Goal: Information Seeking & Learning: Find specific fact

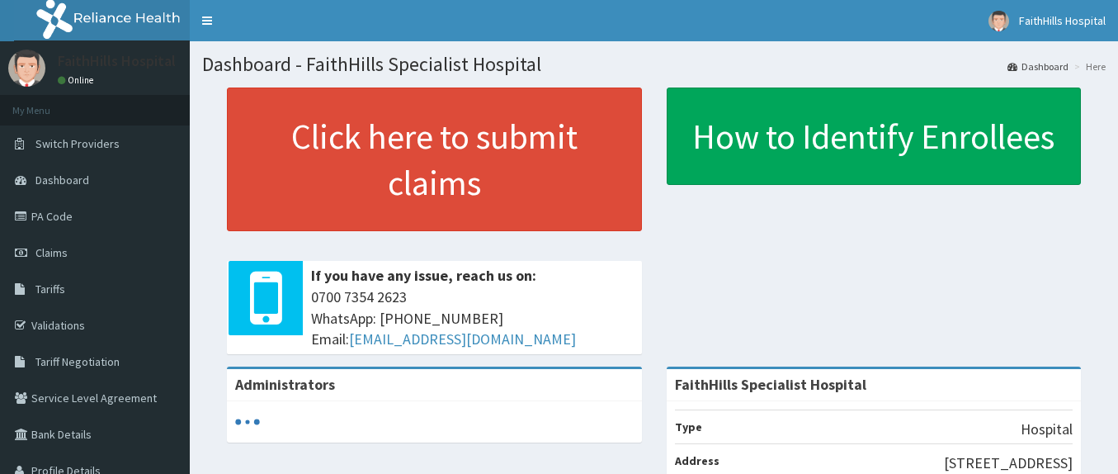
click at [54, 219] on link "PA Code" at bounding box center [95, 216] width 190 height 36
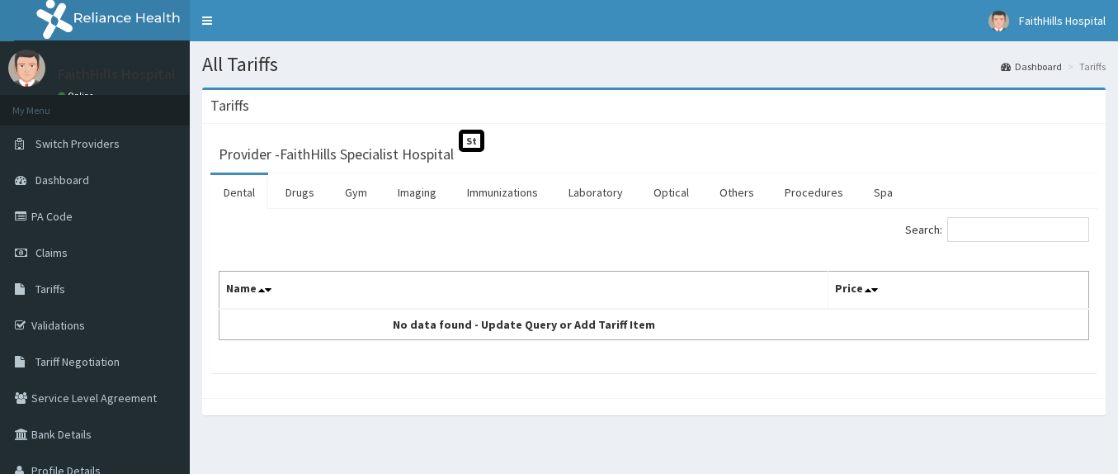
click at [292, 193] on link "Drugs" at bounding box center [299, 192] width 55 height 35
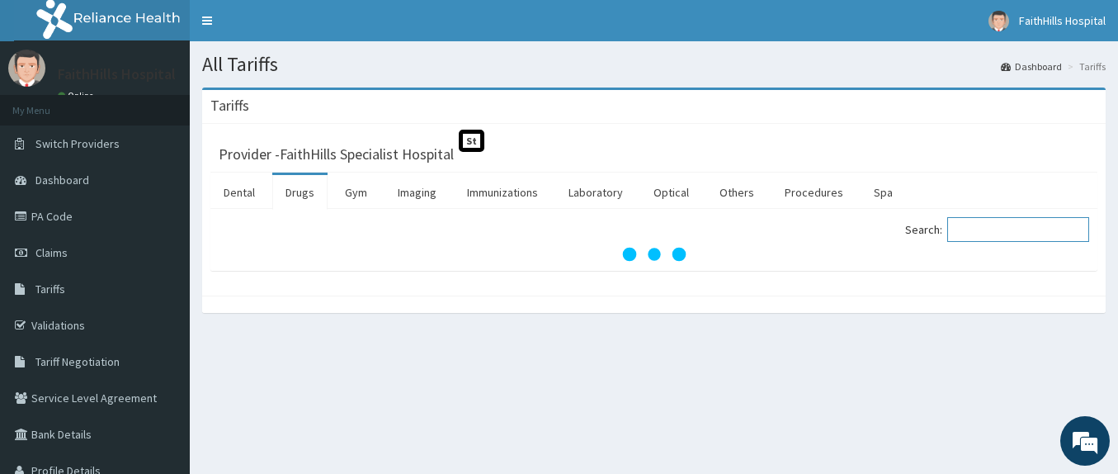
click at [1026, 233] on input "Search:" at bounding box center [1018, 229] width 142 height 25
paste input "AMIKACINE"
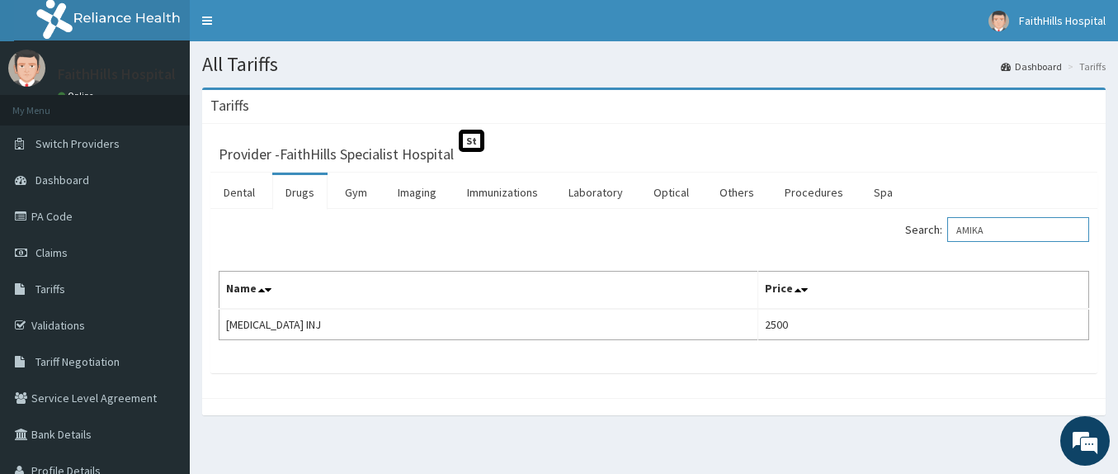
drag, startPoint x: 1016, startPoint y: 224, endPoint x: 949, endPoint y: 229, distance: 67.0
click at [949, 229] on label "Search: AMIKA" at bounding box center [997, 229] width 184 height 25
paste input "NO PEP FORTE LIQUID 200ML"
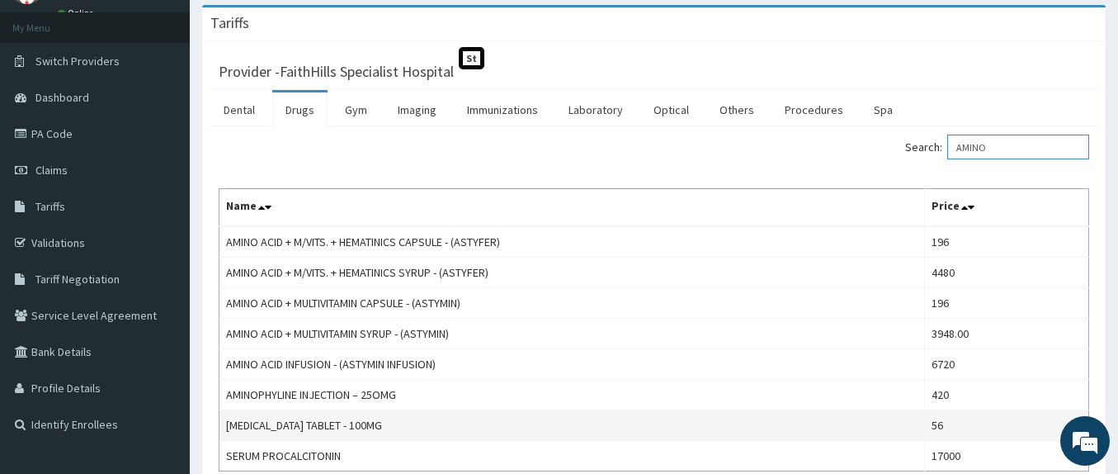
scroll to position [165, 0]
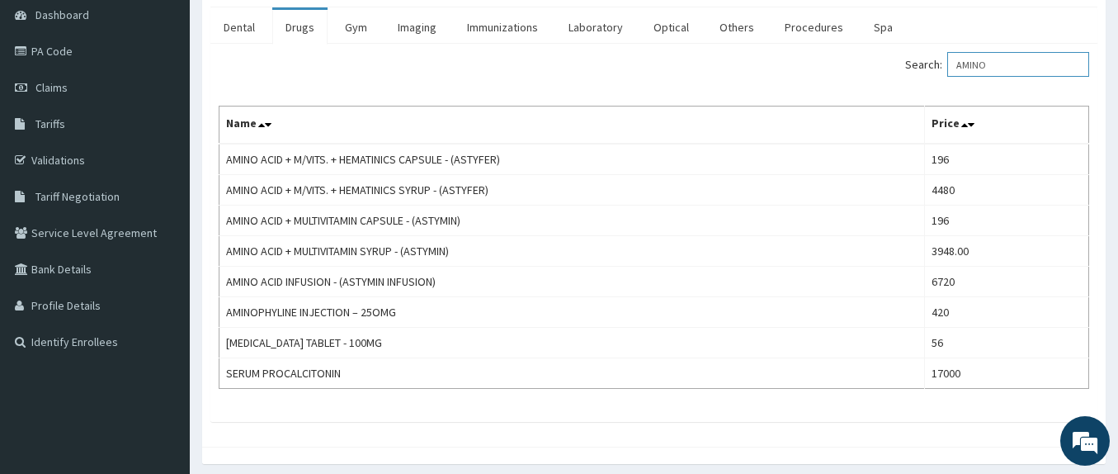
drag, startPoint x: 999, startPoint y: 62, endPoint x: 950, endPoint y: 38, distance: 55.0
click at [950, 38] on div "Dental Drugs Gym Imaging Immunizations Laboratory Optical Others Procedures Spa…" at bounding box center [653, 214] width 887 height 414
paste input "ODARONE"
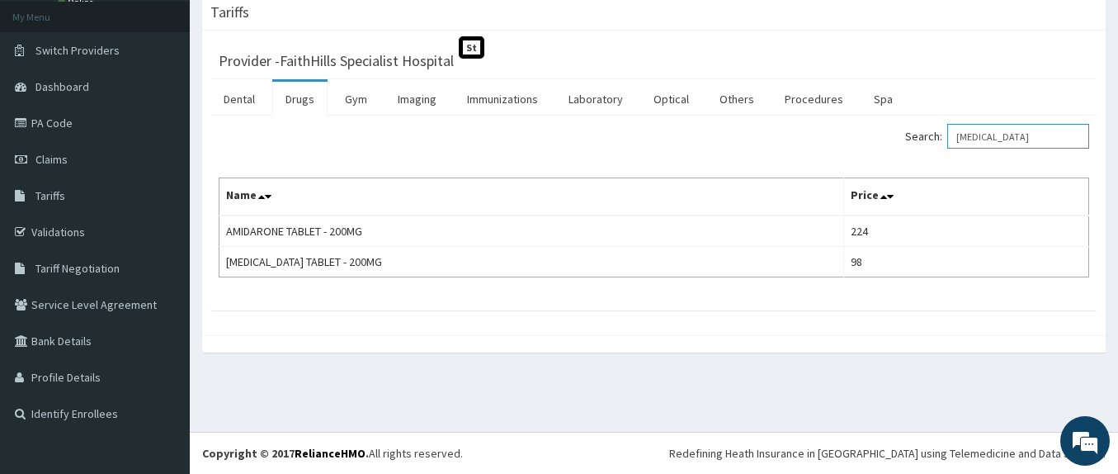
drag, startPoint x: 1063, startPoint y: 135, endPoint x: 948, endPoint y: 142, distance: 114.9
click at [948, 142] on label "Search: [MEDICAL_DATA]" at bounding box center [997, 136] width 184 height 25
paste input "NTHISAN CREAM 25G"
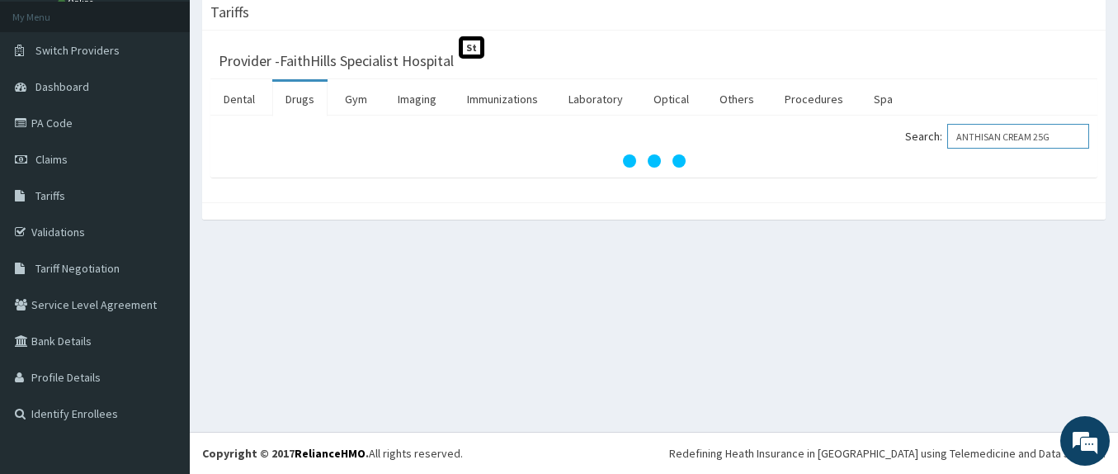
drag, startPoint x: 1075, startPoint y: 134, endPoint x: 972, endPoint y: 130, distance: 103.2
click at [972, 130] on input "ANTHISAN CREAM 25G" at bounding box center [1018, 136] width 142 height 25
paste input "PRESOLINE"
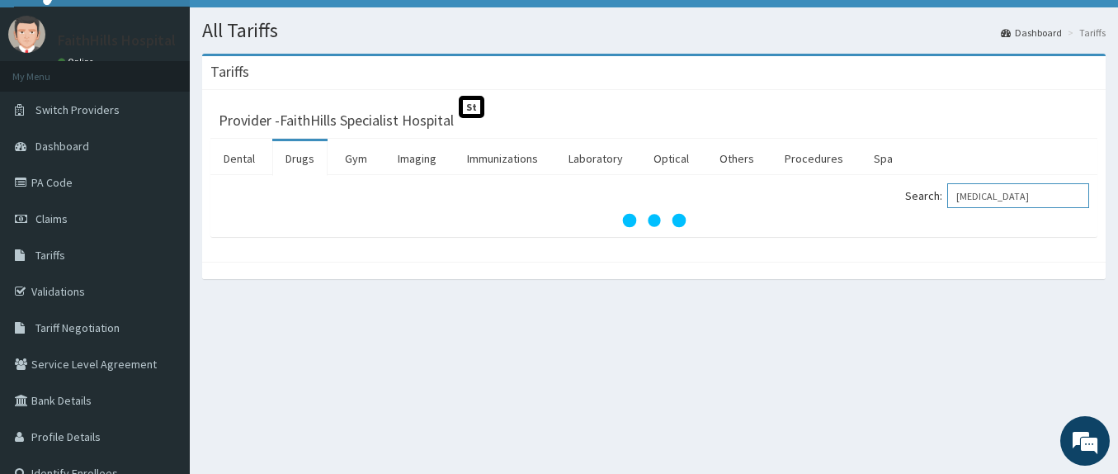
scroll to position [0, 0]
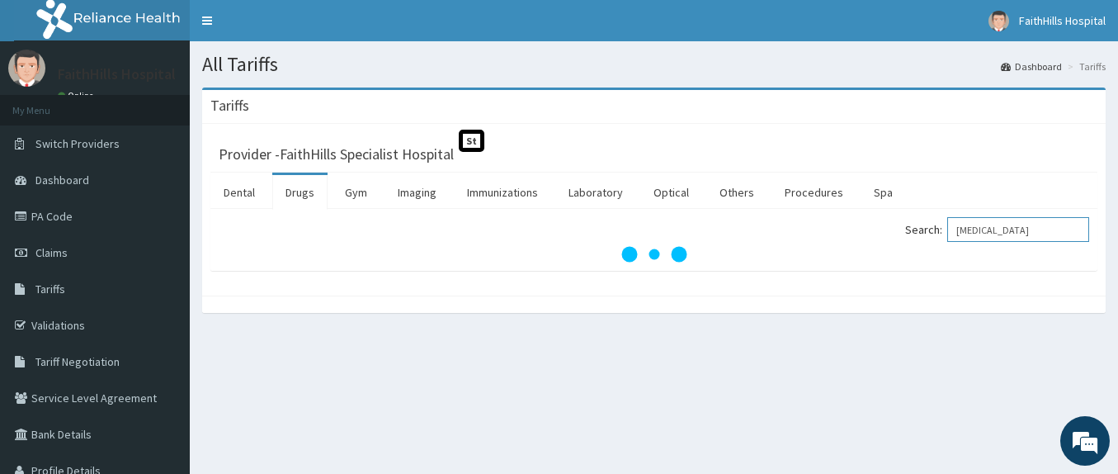
type input "[MEDICAL_DATA]"
